Goal: Information Seeking & Learning: Learn about a topic

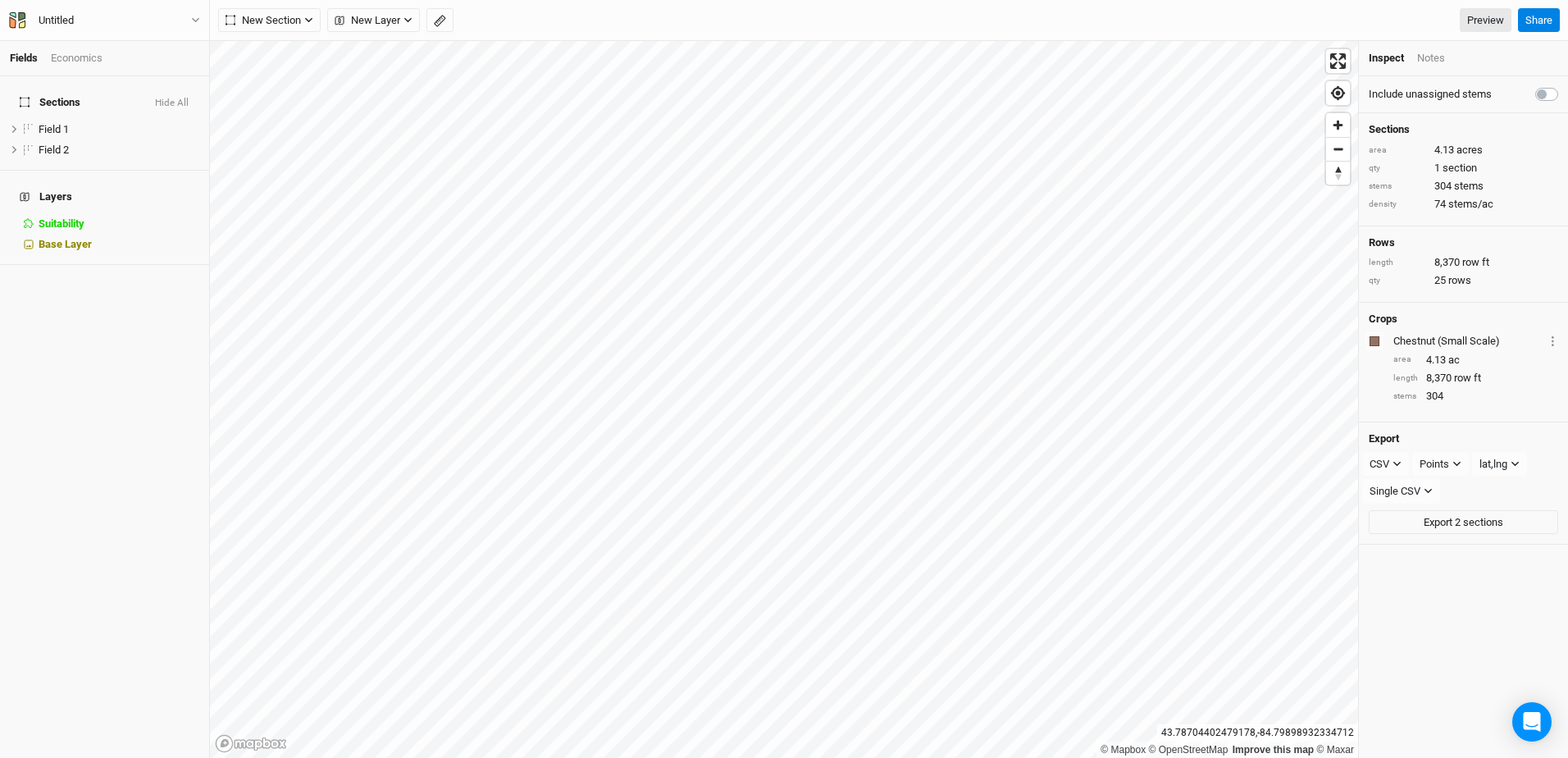
click at [85, 62] on div "Economics" at bounding box center [77, 58] width 52 height 15
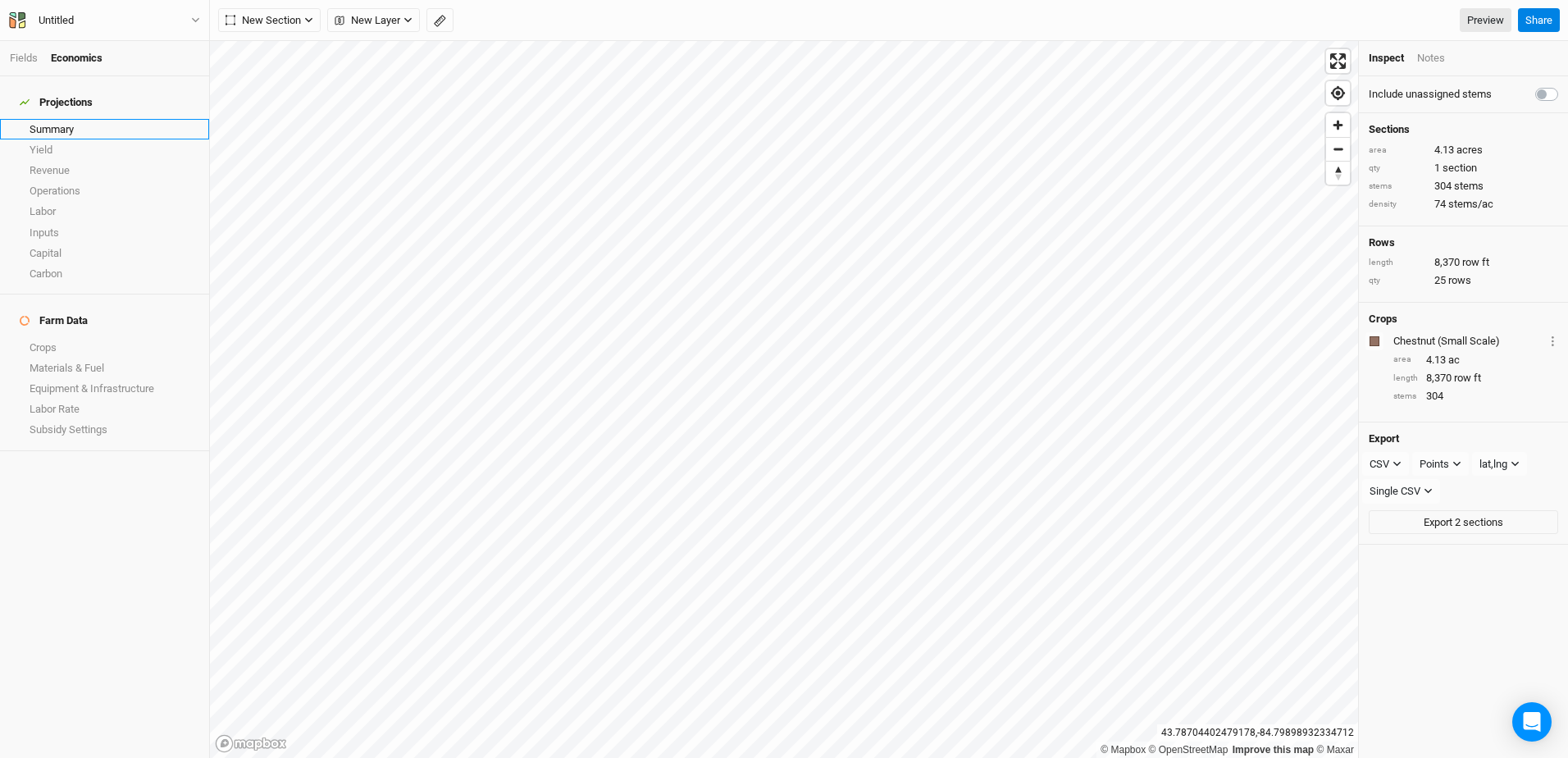
click at [70, 119] on link "Summary" at bounding box center [105, 129] width 209 height 21
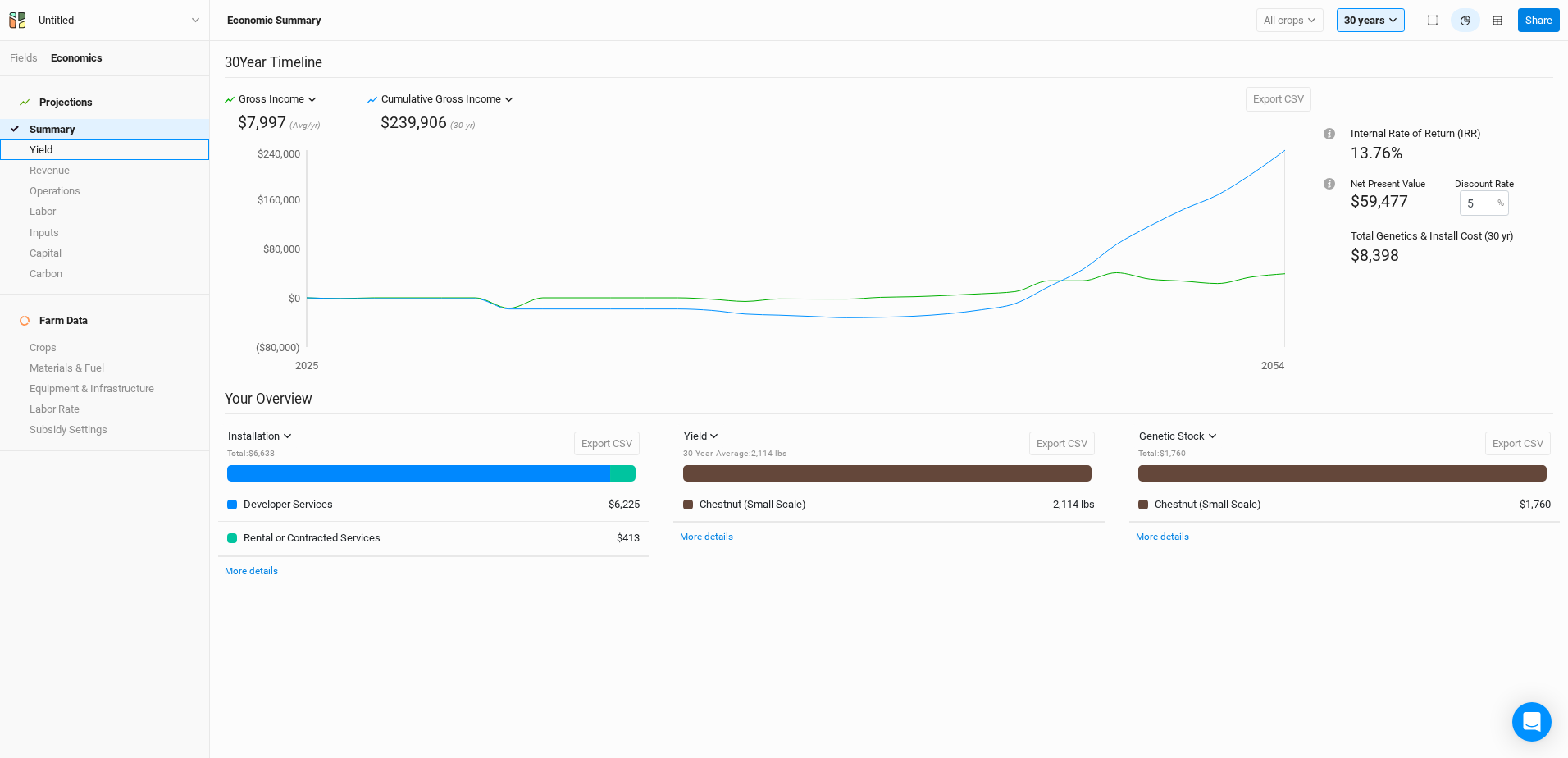
click at [60, 139] on link "Yield" at bounding box center [105, 149] width 209 height 21
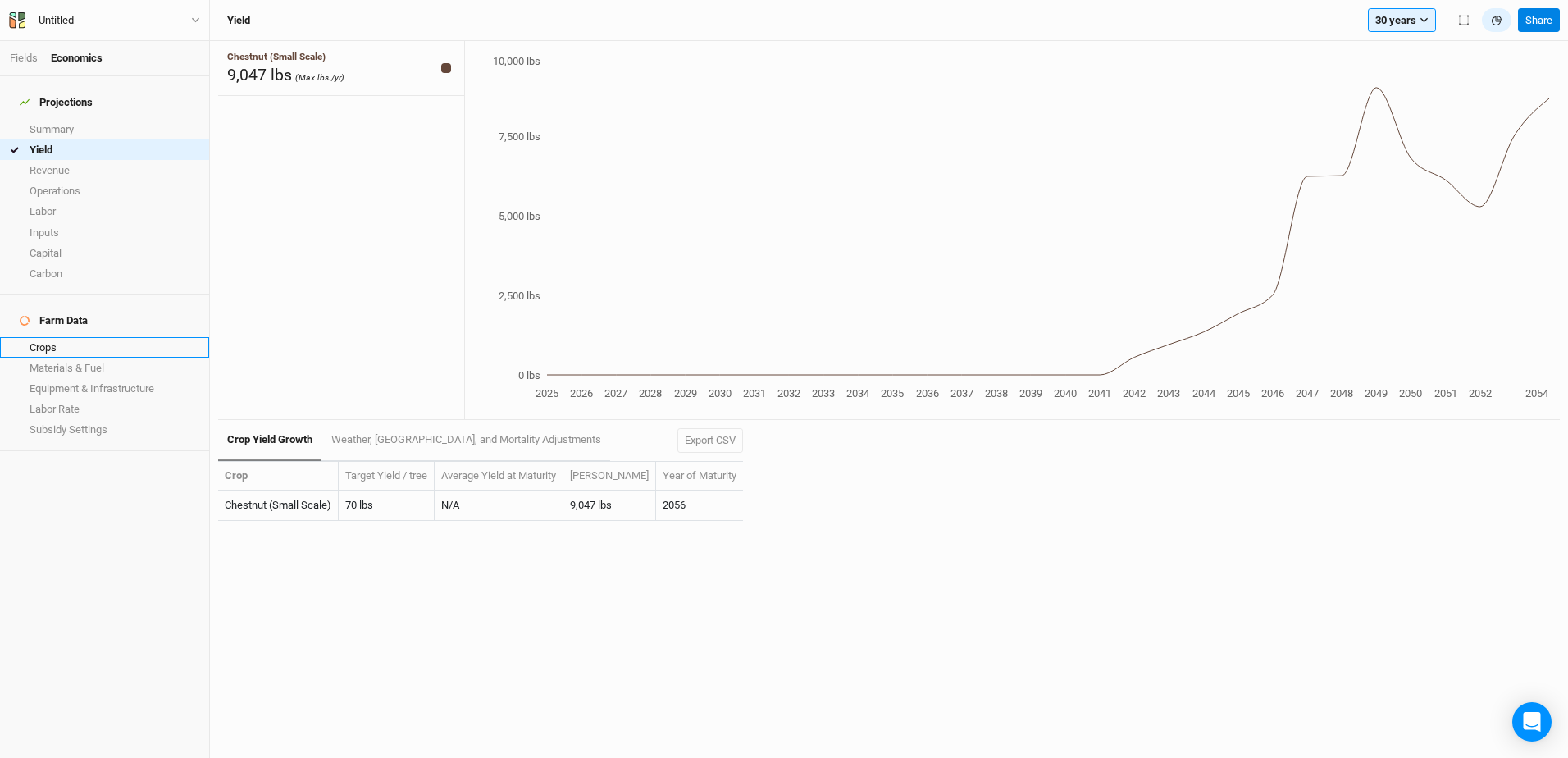
click at [63, 337] on link "Crops" at bounding box center [105, 347] width 209 height 21
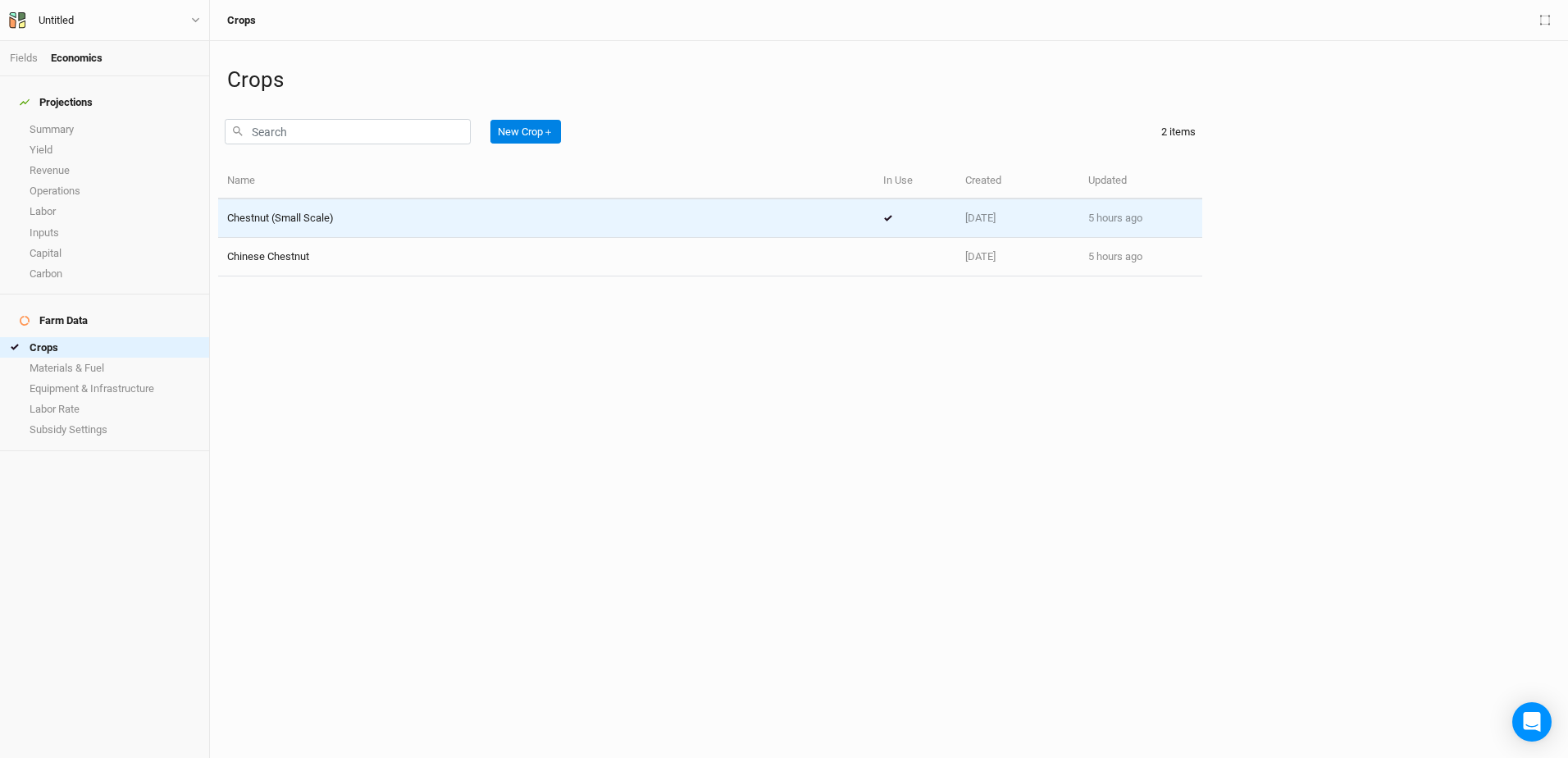
click at [282, 212] on span "Chestnut (Small Scale)" at bounding box center [280, 218] width 106 height 12
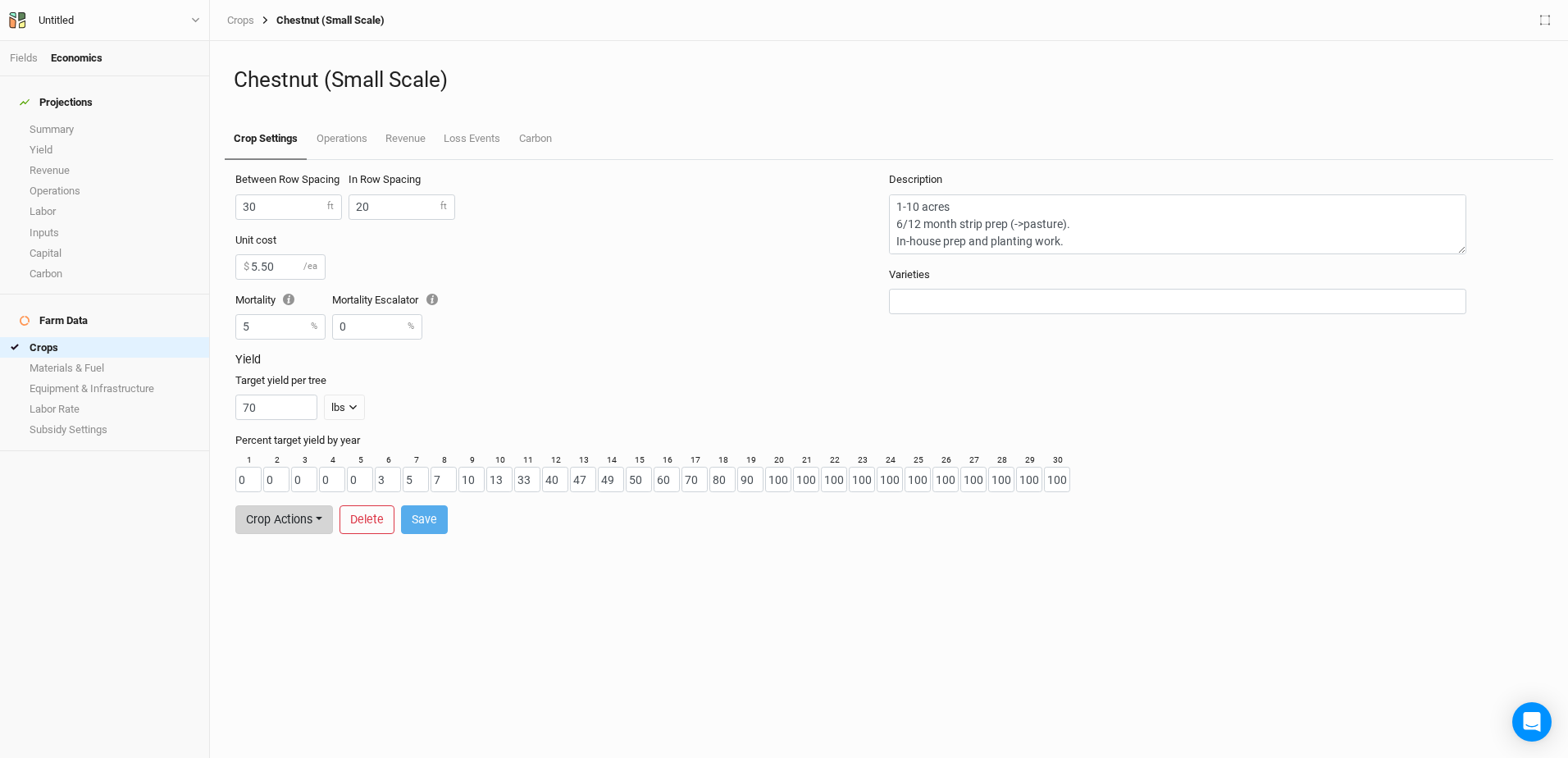
click at [316, 518] on button "Crop Actions" at bounding box center [284, 519] width 97 height 29
click at [324, 591] on div "Between Row Spacing 30 ft In Row Spacing 20 ft Unit cost 5.50 $ /ea Mortality 5…" at bounding box center [889, 459] width 1342 height 598
click at [57, 337] on link "Crops" at bounding box center [105, 347] width 209 height 21
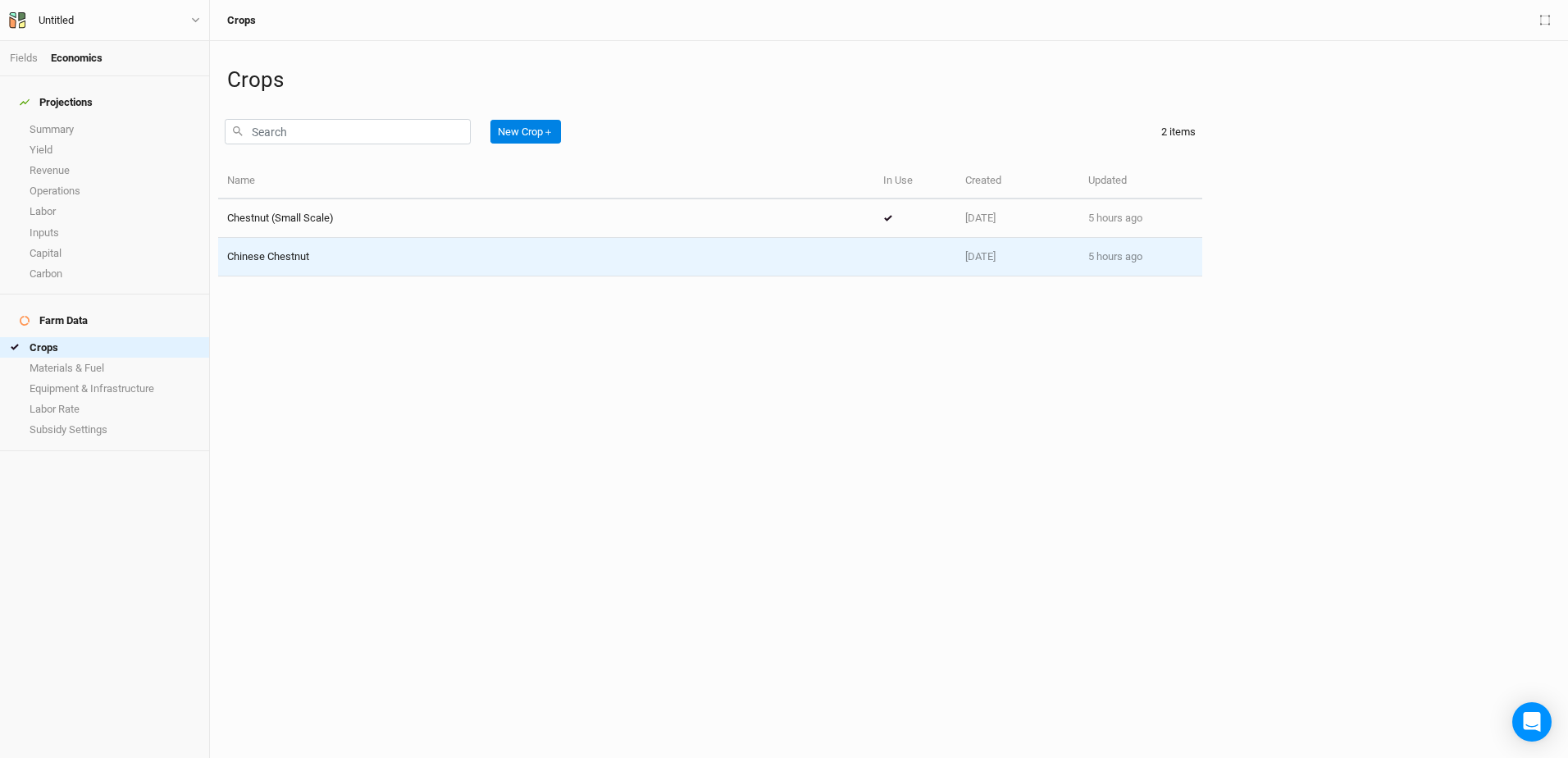
click at [265, 257] on span "Chinese Chestnut" at bounding box center [268, 256] width 82 height 12
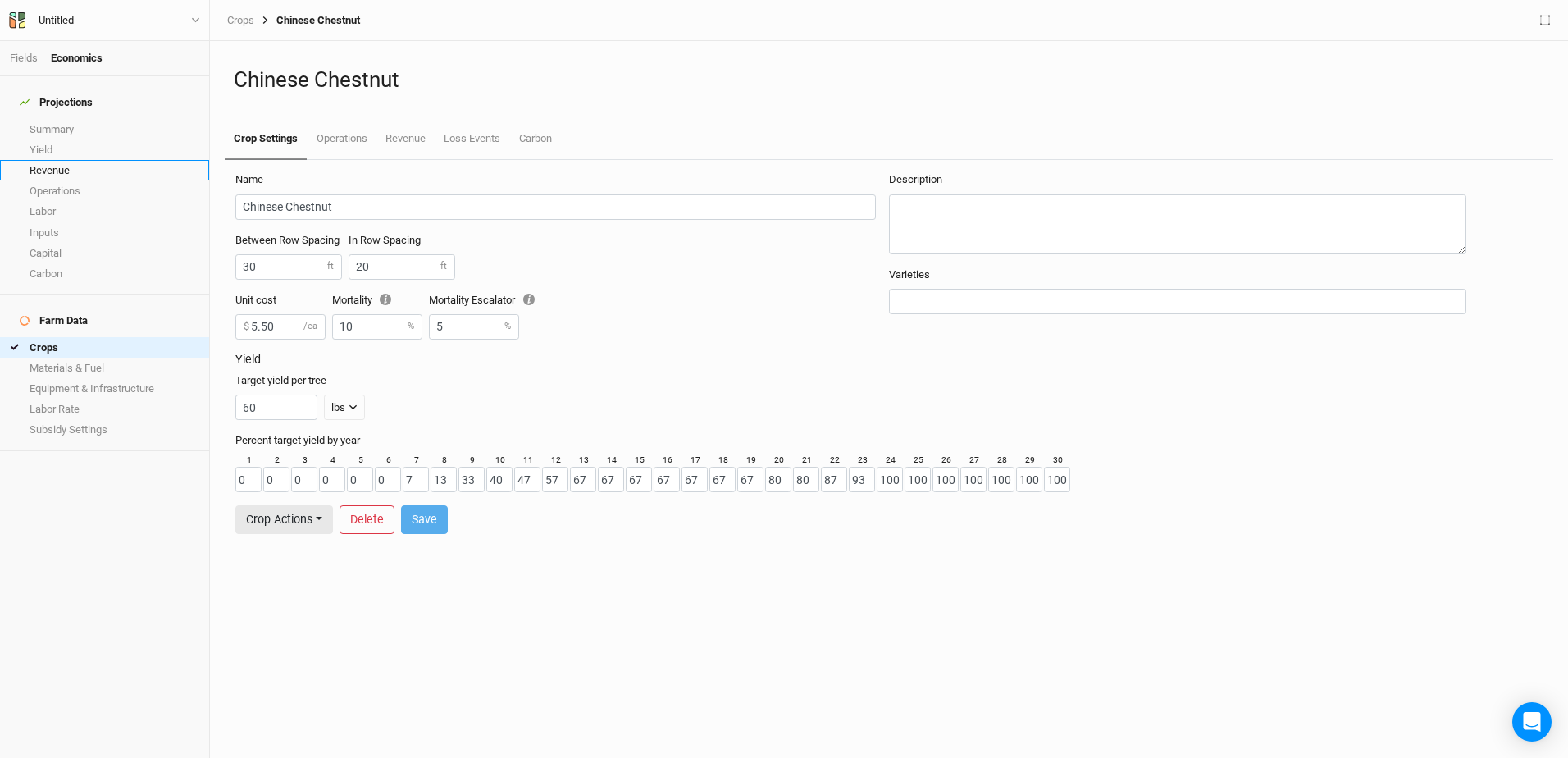
click at [49, 160] on link "Revenue" at bounding box center [105, 170] width 209 height 21
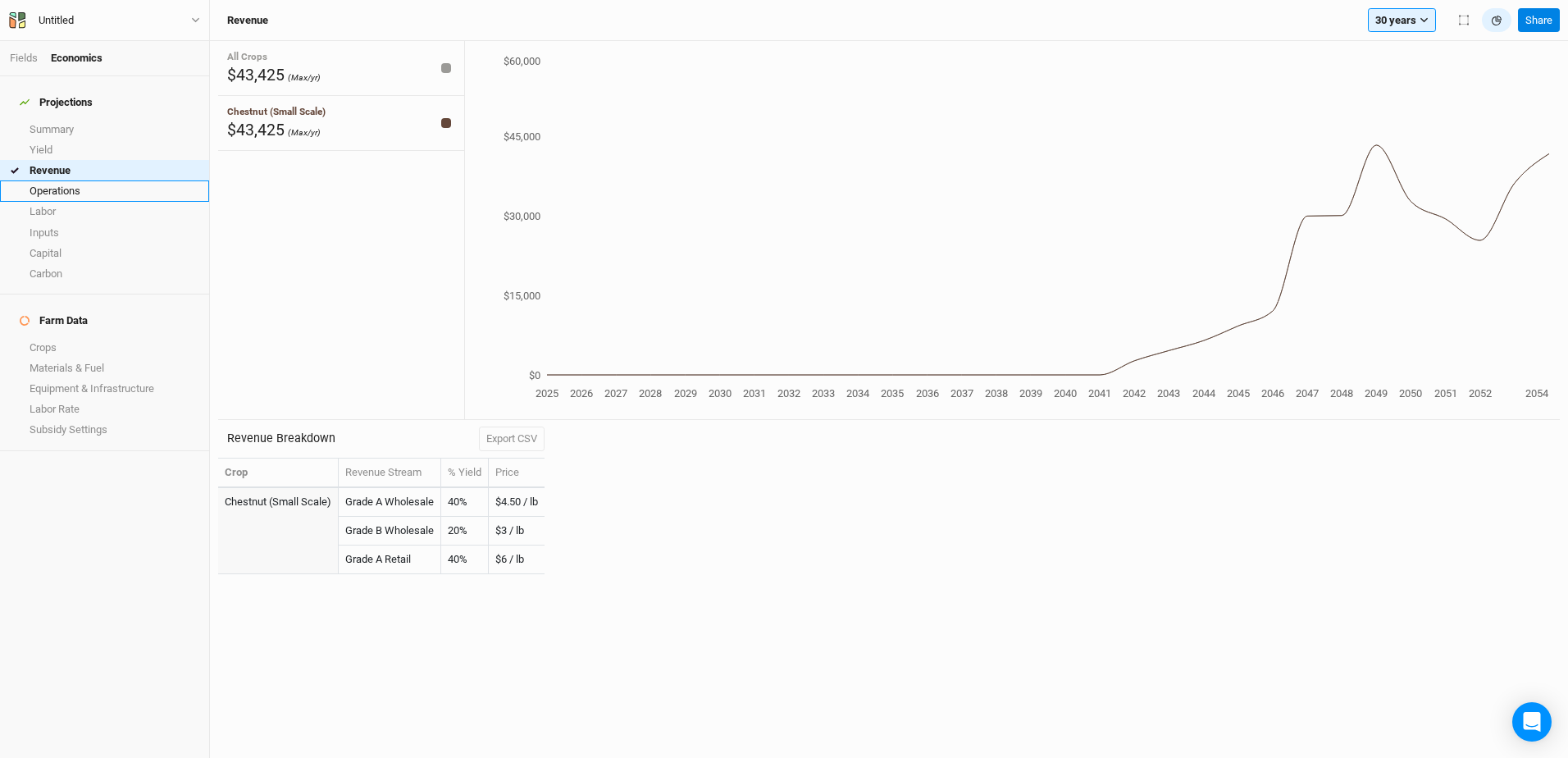
click at [66, 187] on link "Operations" at bounding box center [105, 190] width 209 height 21
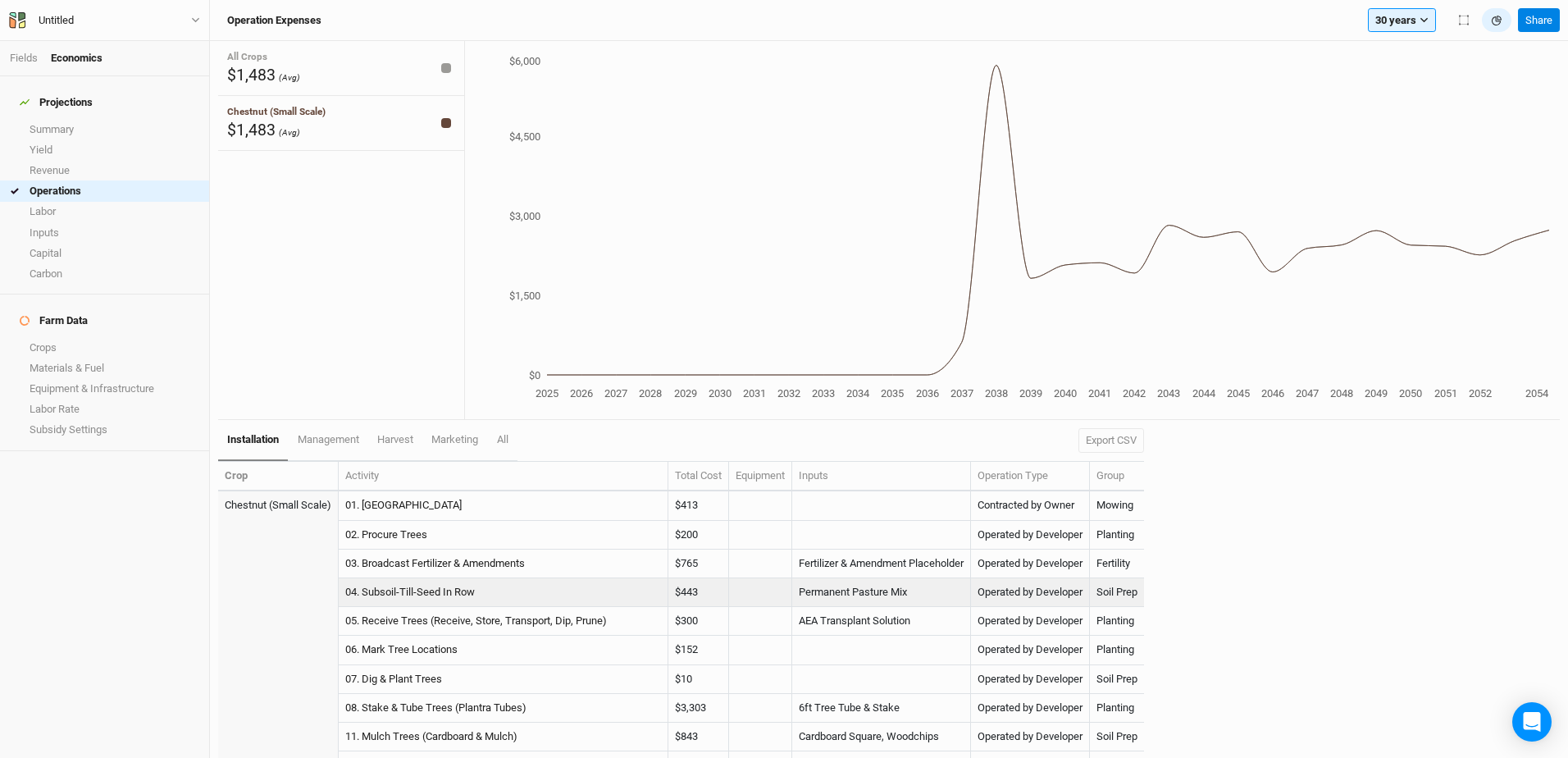
scroll to position [138, 0]
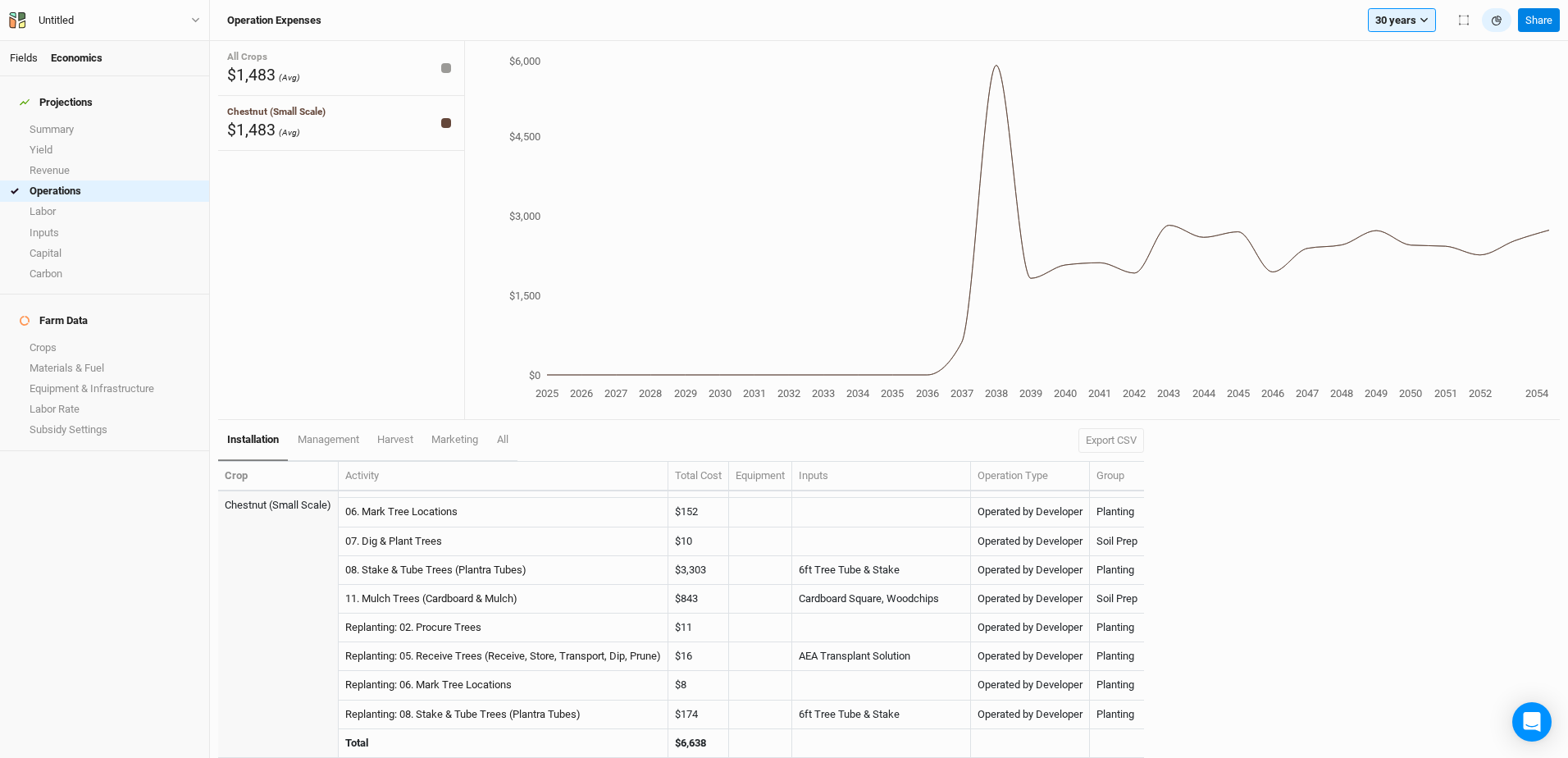
click at [24, 54] on link "Fields" at bounding box center [24, 58] width 28 height 12
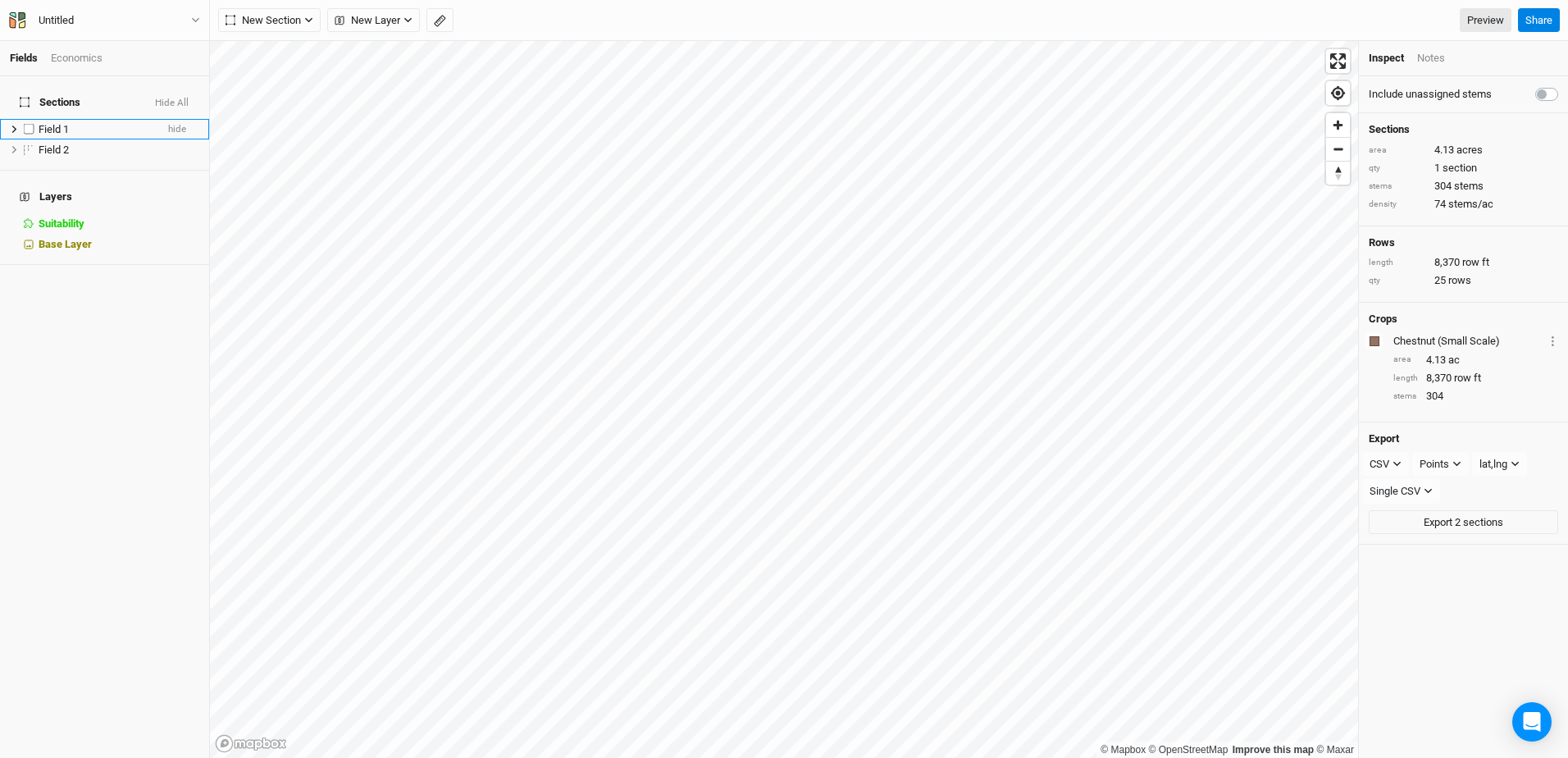
click at [41, 123] on span "Field 1" at bounding box center [54, 129] width 30 height 12
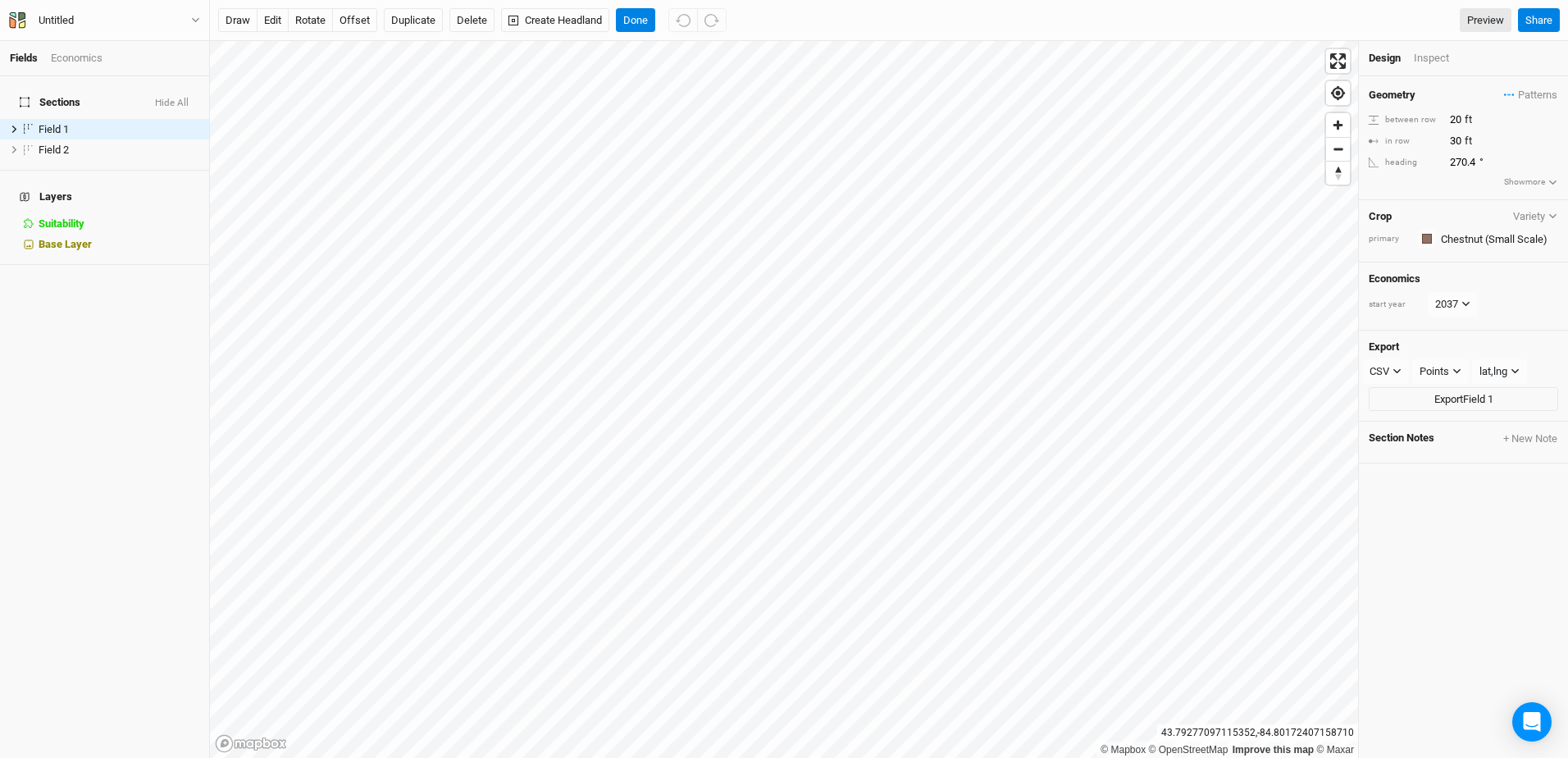
click at [92, 58] on div "Economics" at bounding box center [77, 58] width 52 height 15
click at [44, 119] on link "Summary" at bounding box center [105, 129] width 209 height 21
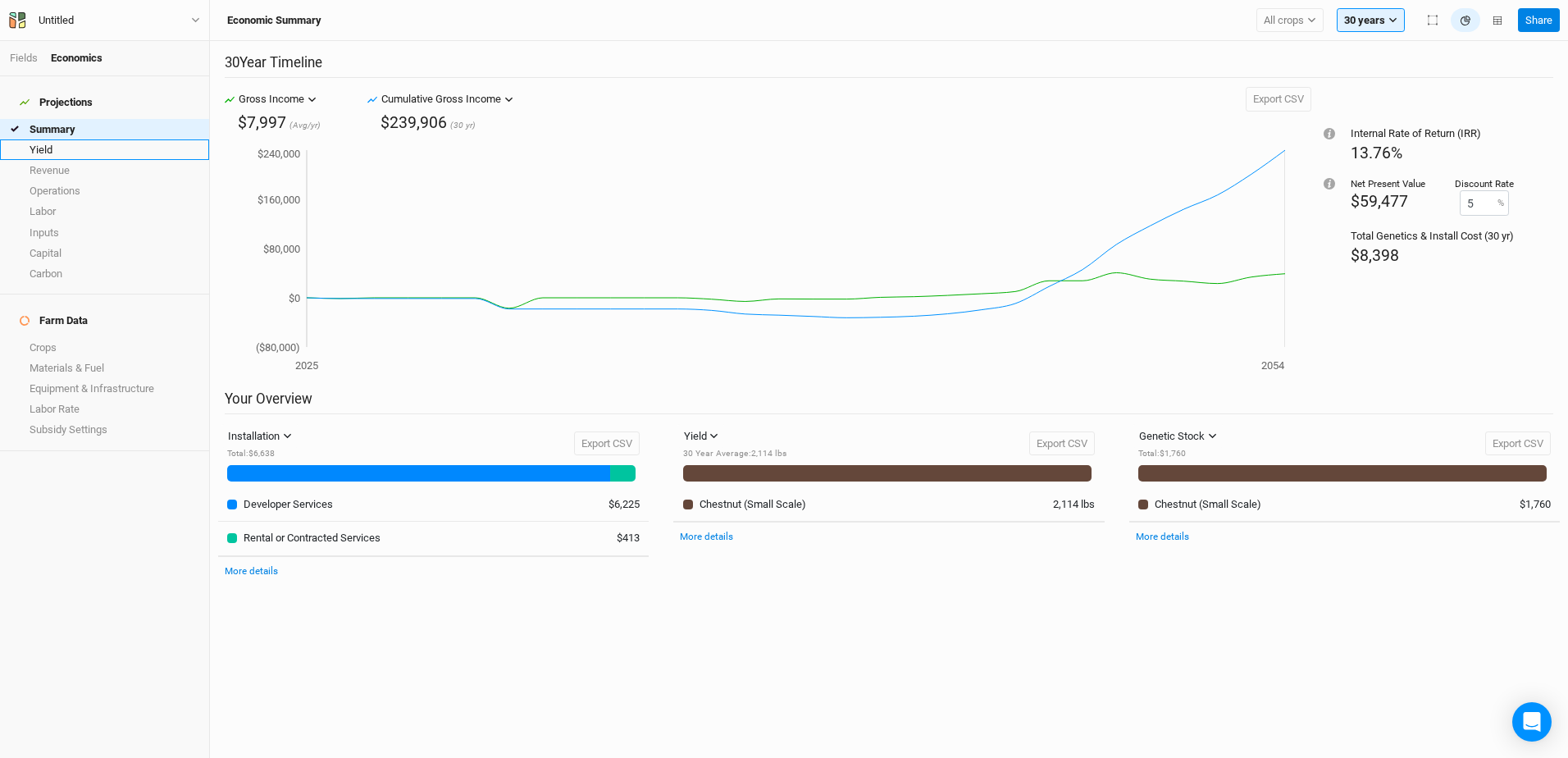
click at [47, 139] on link "Yield" at bounding box center [105, 149] width 209 height 21
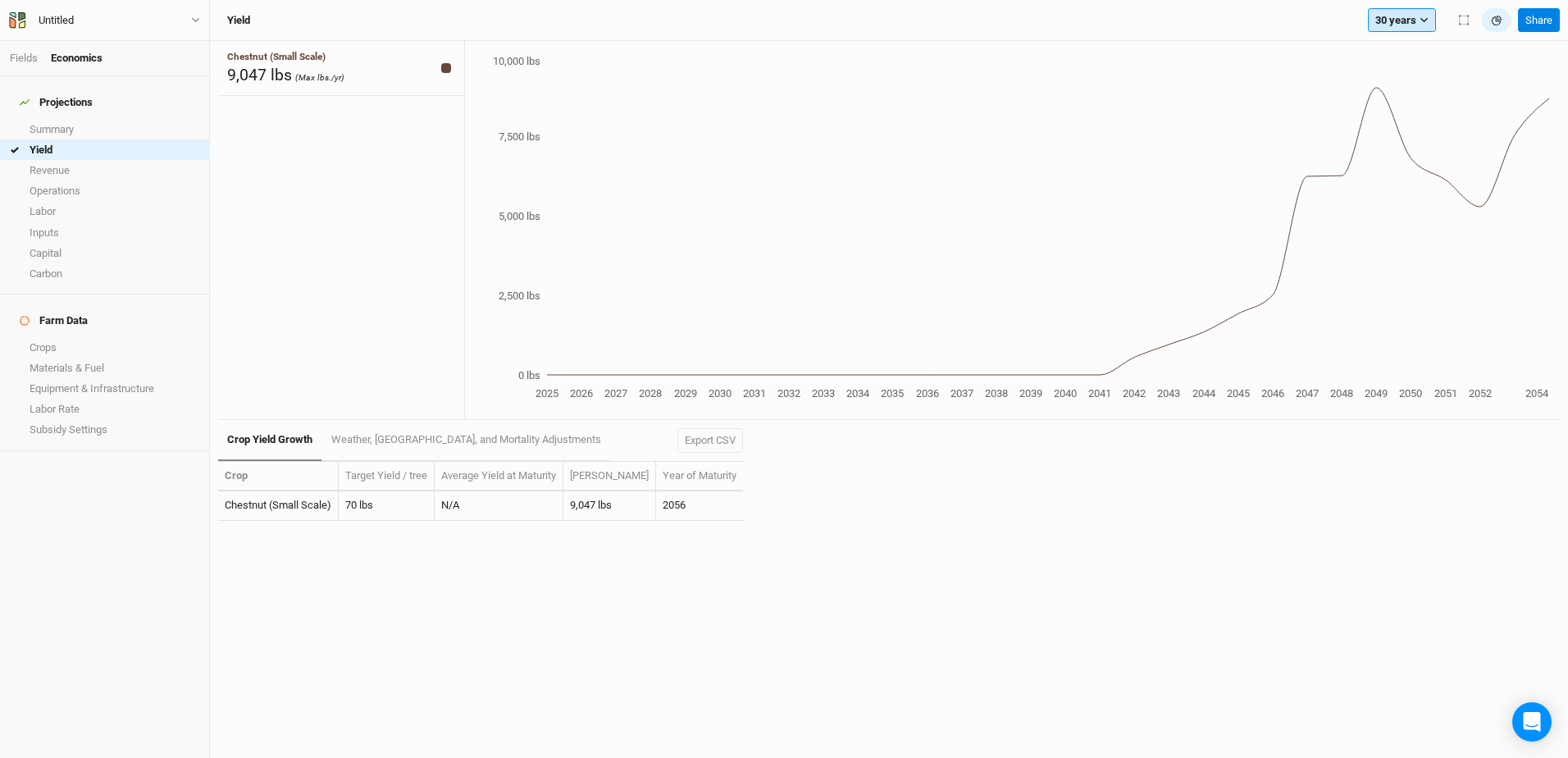
click at [1424, 19] on icon "button" at bounding box center [1423, 20] width 9 height 9
click at [1393, 466] on span "2037" at bounding box center [1400, 466] width 23 height 12
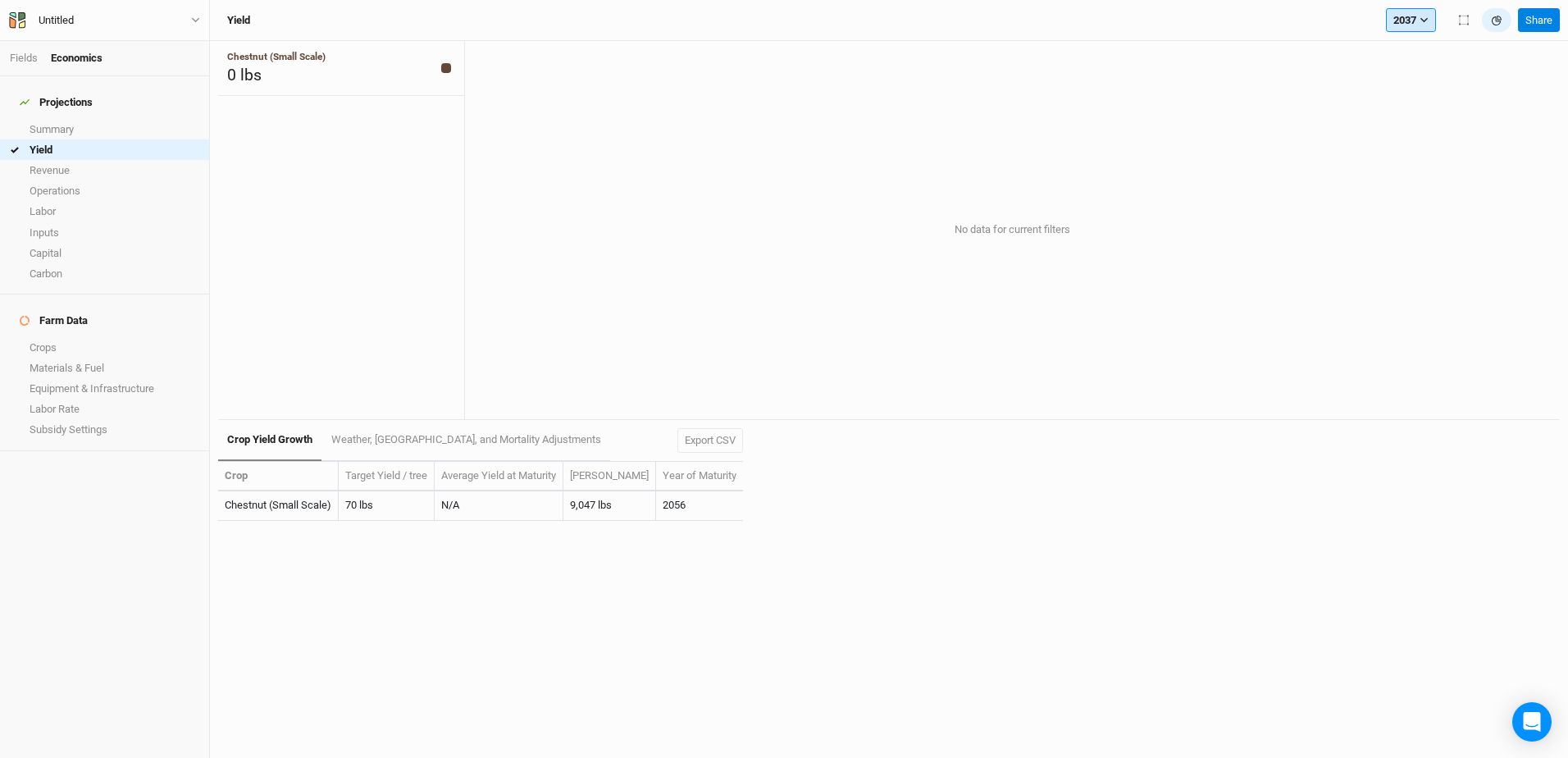
click at [1426, 21] on icon "button" at bounding box center [1423, 20] width 9 height 9
click at [1424, 471] on span "2054" at bounding box center [1417, 470] width 23 height 12
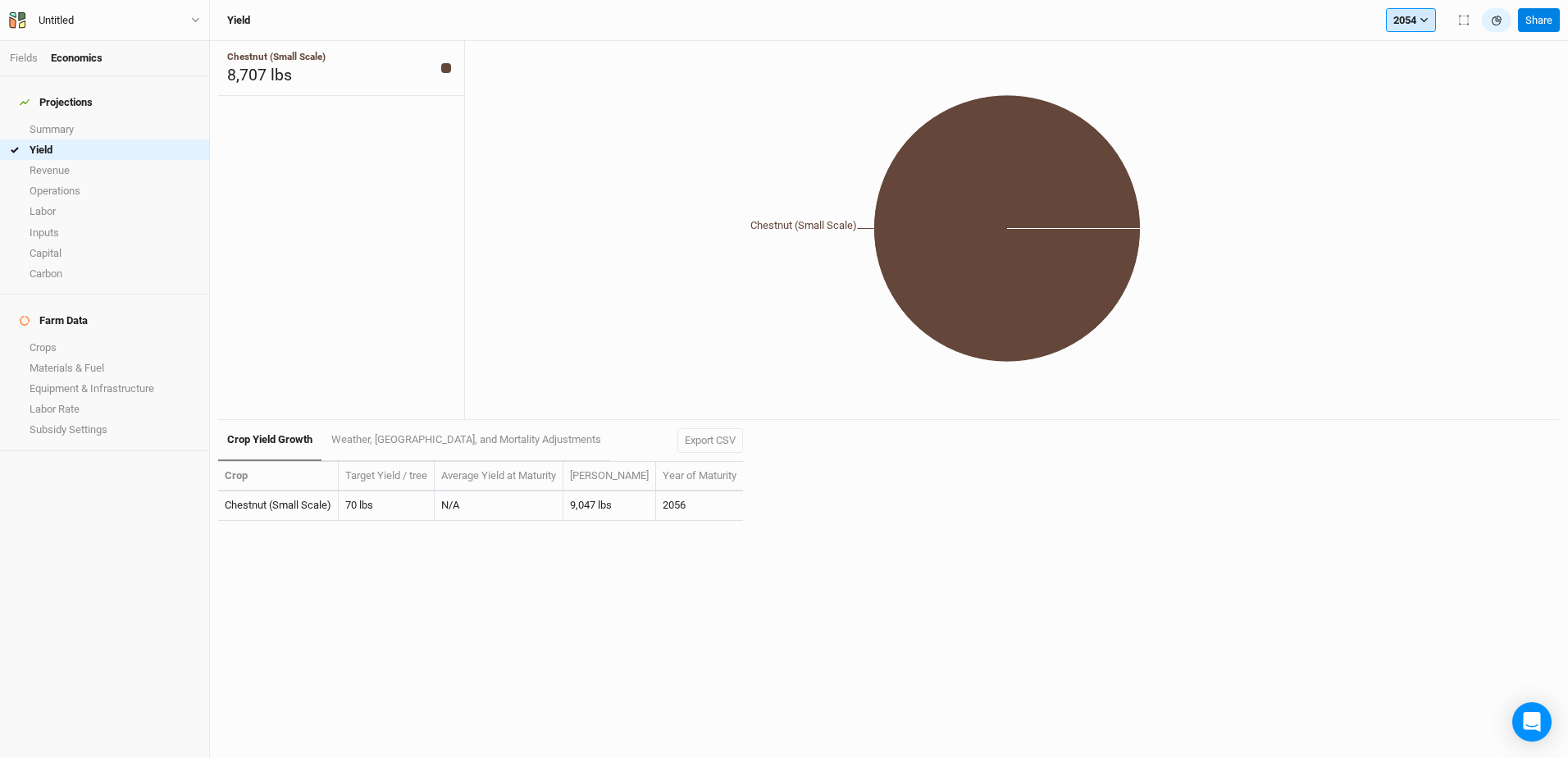
click at [1427, 21] on icon "button" at bounding box center [1423, 20] width 9 height 9
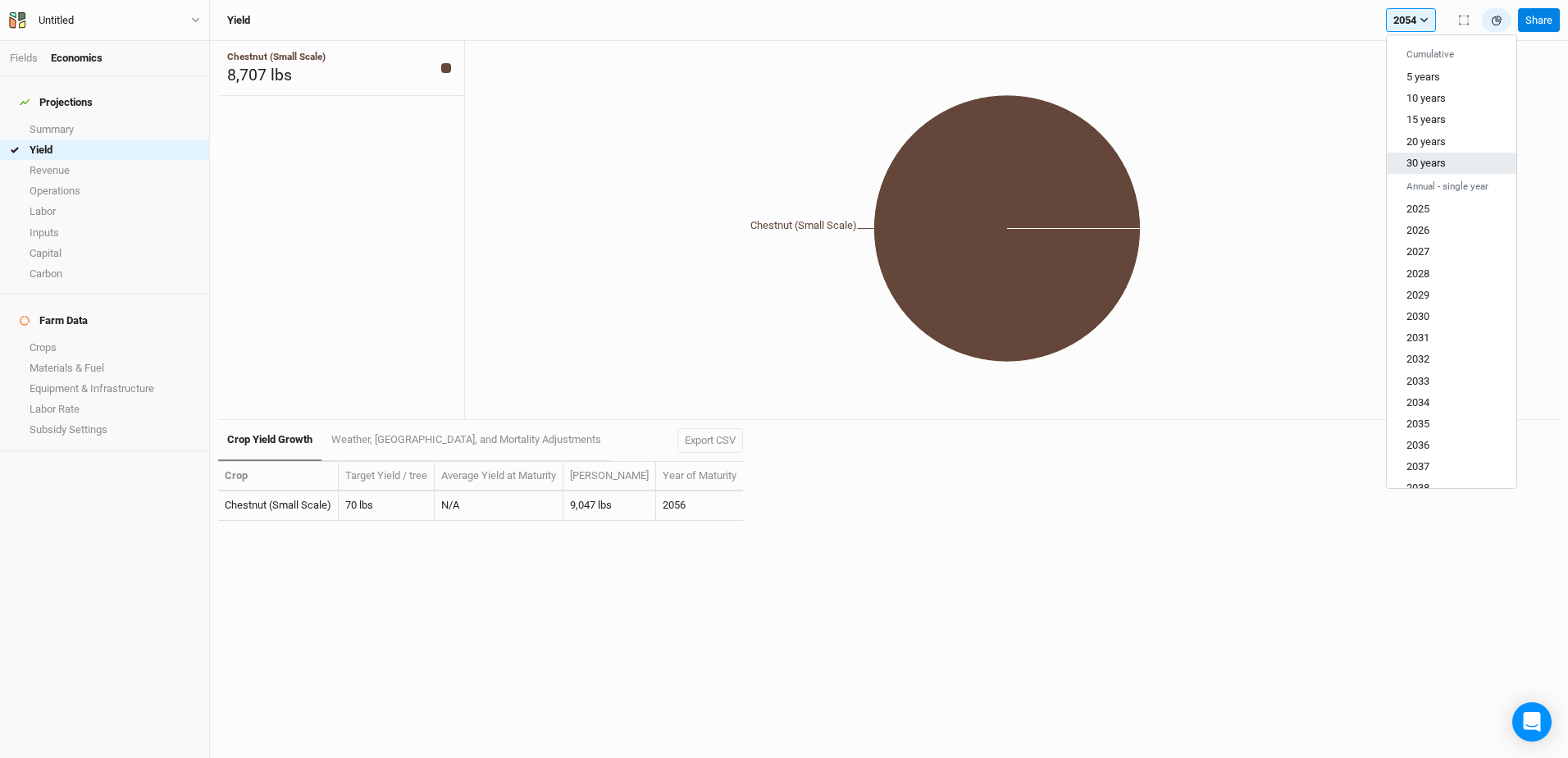
click at [1435, 165] on span "30 years" at bounding box center [1426, 162] width 40 height 12
